Goal: Task Accomplishment & Management: Use online tool/utility

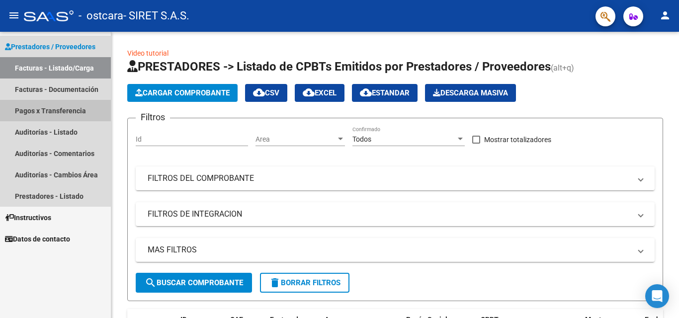
click at [56, 109] on link "Pagos x Transferencia" at bounding box center [55, 110] width 111 height 21
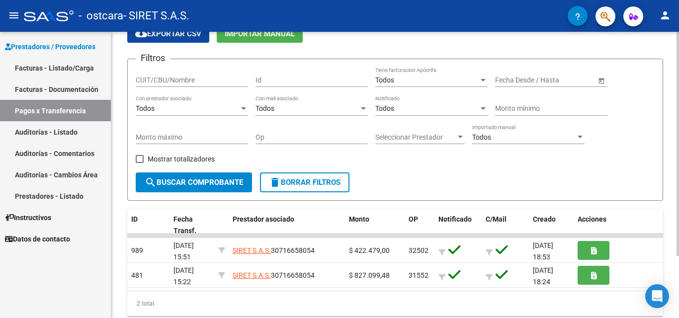
scroll to position [79, 0]
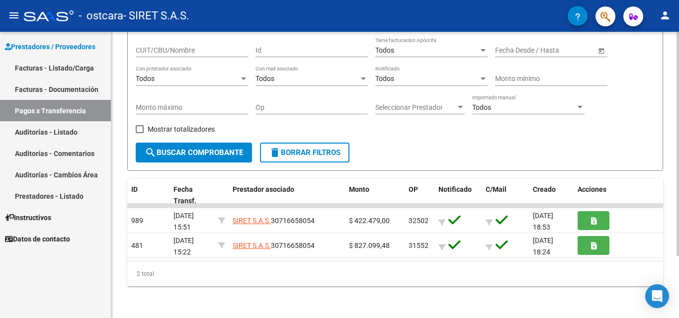
click at [677, 205] on div at bounding box center [677, 206] width 2 height 224
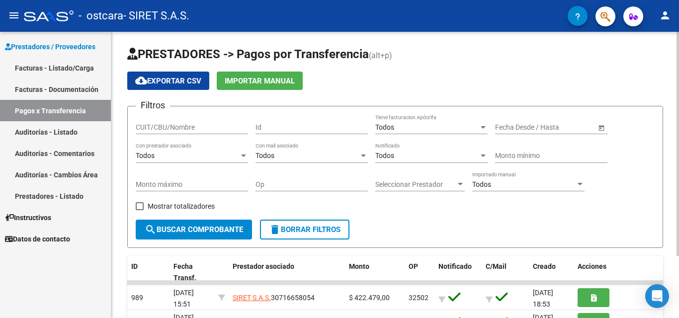
scroll to position [0, 0]
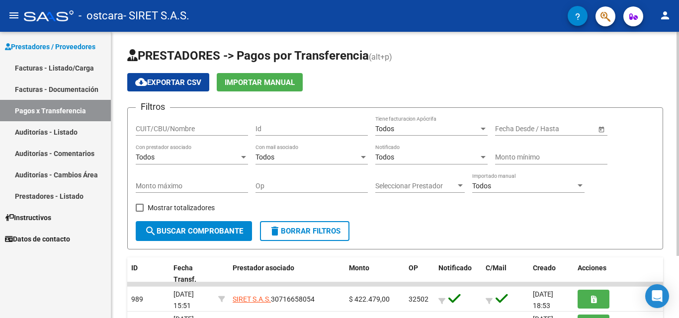
click at [675, 79] on div "PRESTADORES -> Pagos por Transferencia (alt+p) cloud_download Exportar CSV Impo…" at bounding box center [396, 214] width 570 height 365
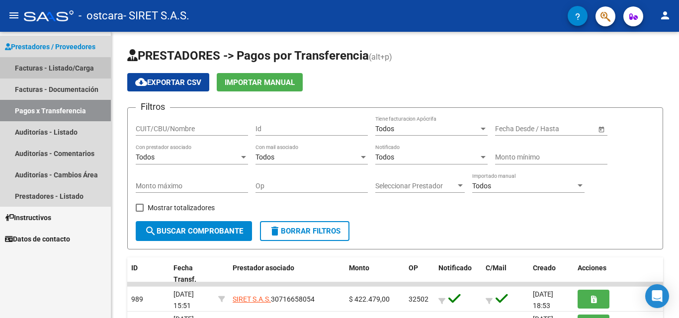
click at [53, 69] on link "Facturas - Listado/Carga" at bounding box center [55, 67] width 111 height 21
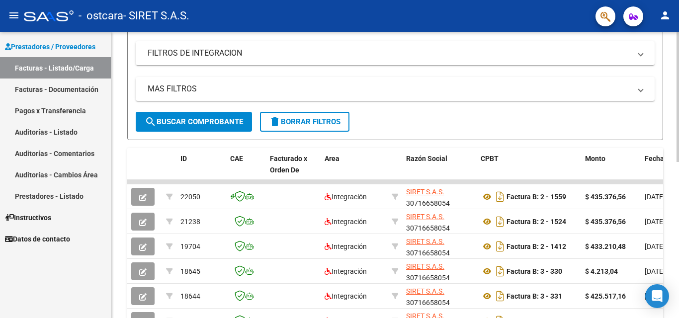
scroll to position [184, 0]
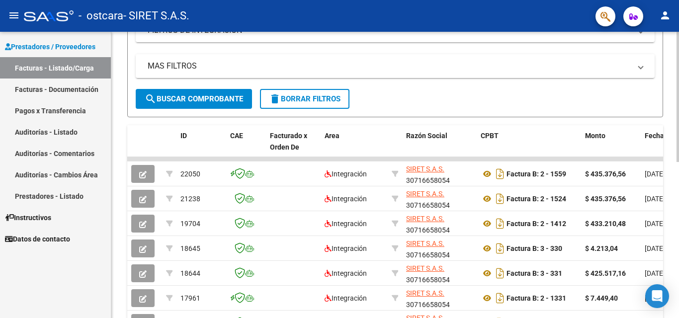
click at [678, 187] on div at bounding box center [677, 182] width 2 height 130
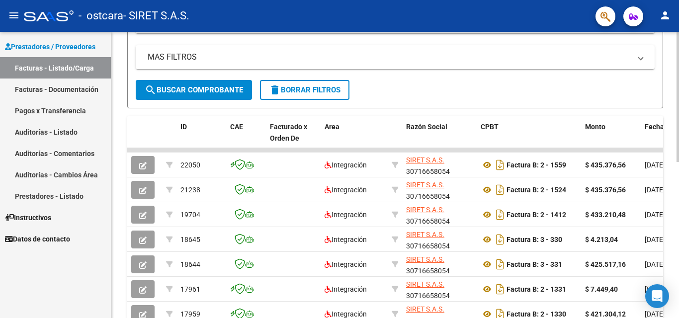
scroll to position [196, 0]
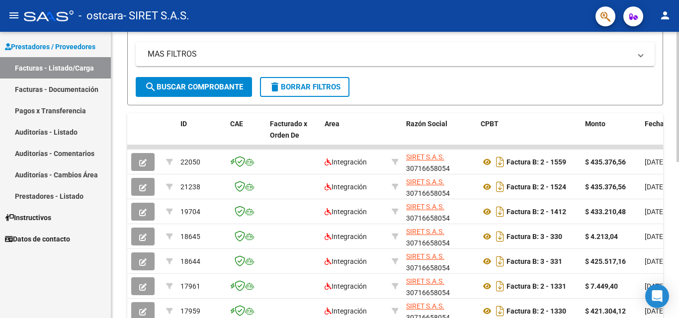
click at [678, 170] on div at bounding box center [677, 188] width 2 height 130
drag, startPoint x: 580, startPoint y: 147, endPoint x: 642, endPoint y: 146, distance: 61.6
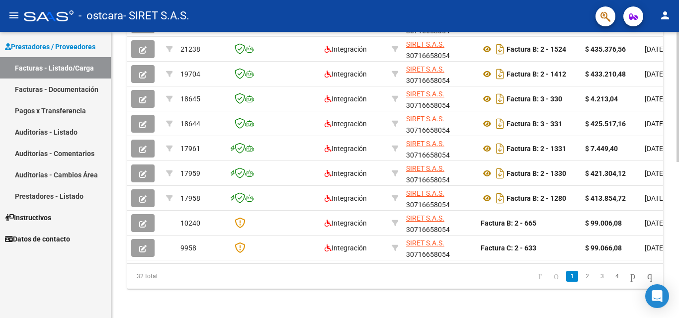
scroll to position [344, 0]
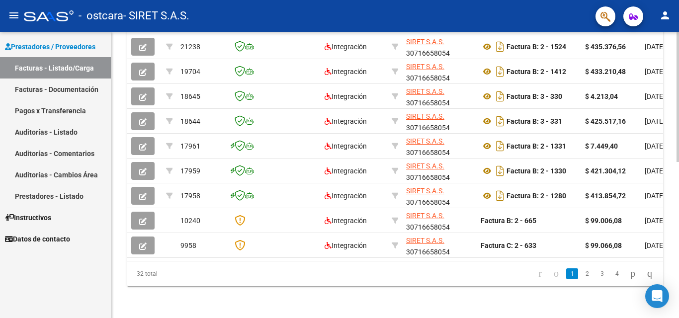
click at [678, 219] on div at bounding box center [677, 253] width 2 height 130
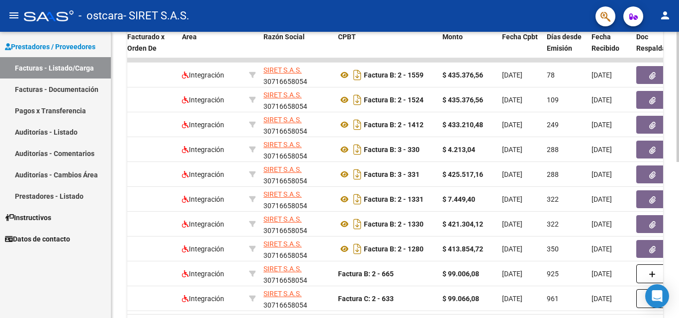
scroll to position [280, 0]
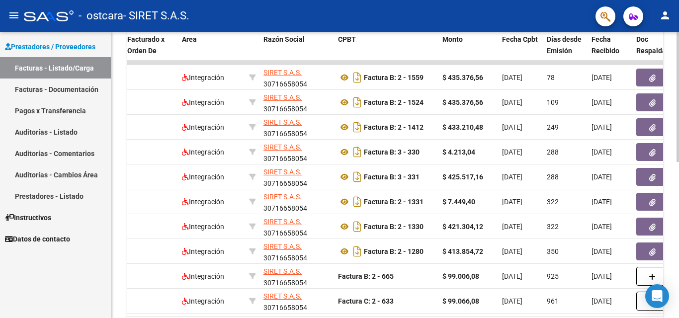
click at [678, 184] on div at bounding box center [677, 227] width 2 height 130
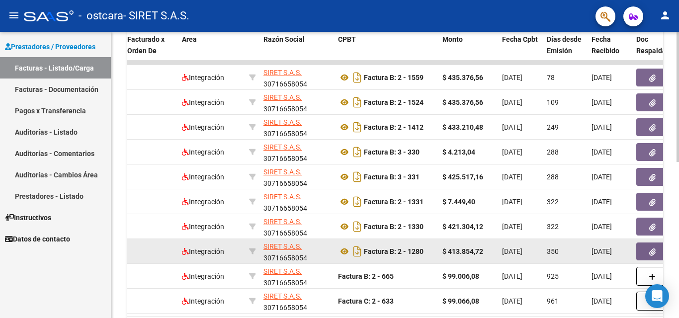
click at [652, 251] on icon "button" at bounding box center [652, 251] width 6 height 7
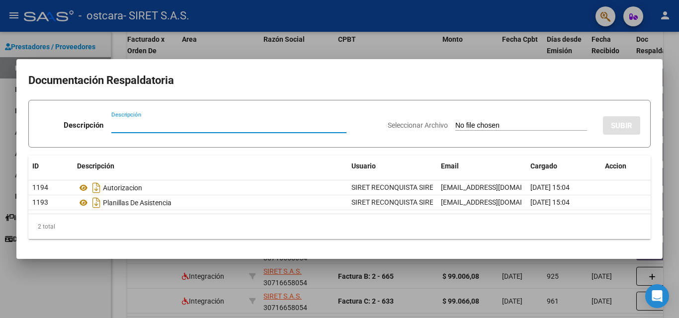
click at [674, 98] on div at bounding box center [339, 159] width 679 height 318
